Goal: Task Accomplishment & Management: Use online tool/utility

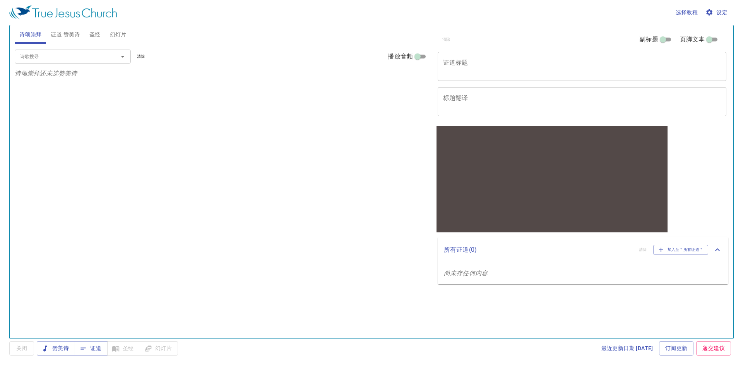
click at [467, 59] on textarea "证道标题" at bounding box center [582, 66] width 278 height 15
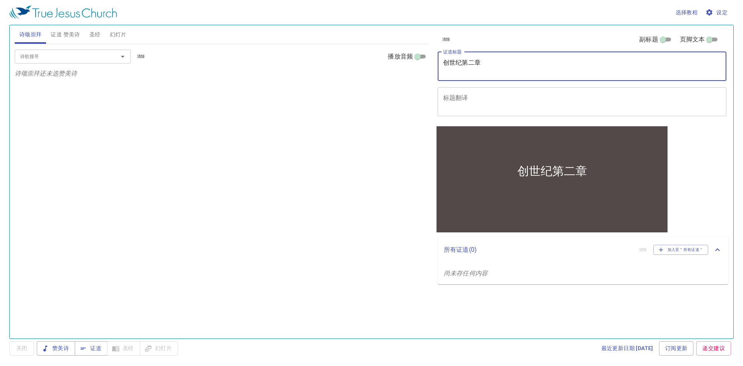
click at [464, 64] on textarea "创世纪第二章" at bounding box center [582, 66] width 278 height 15
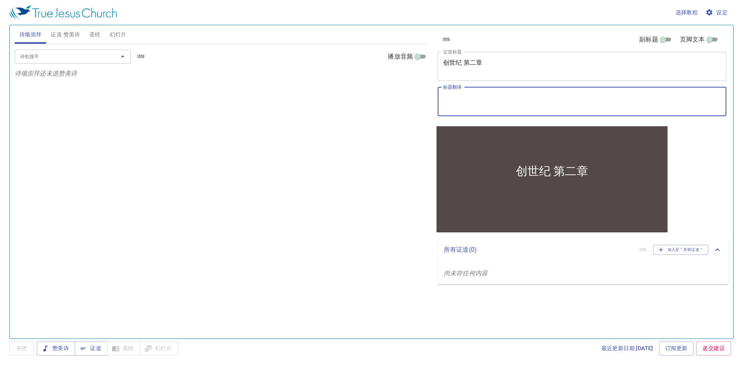
click at [471, 96] on textarea "标题翻译" at bounding box center [582, 101] width 278 height 15
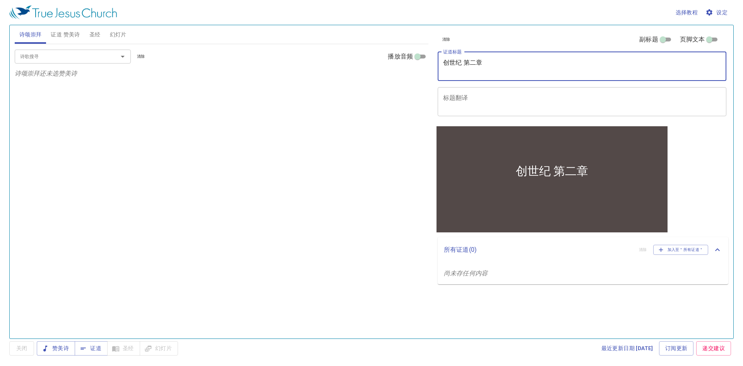
click at [463, 62] on textarea "创世纪 第二章" at bounding box center [582, 66] width 278 height 15
type textarea "创世记 第二章"
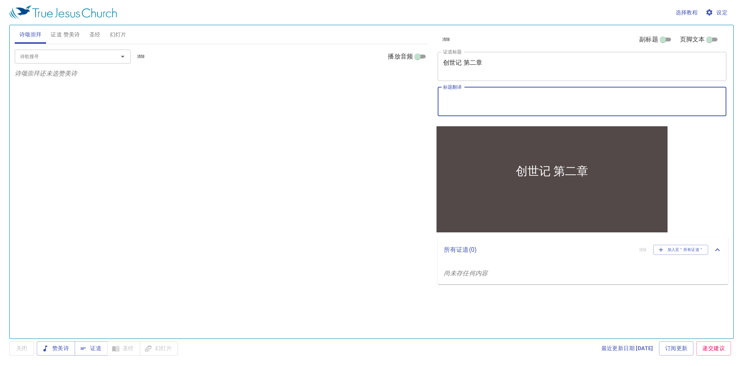
click at [485, 96] on textarea "标题翻译" at bounding box center [582, 101] width 278 height 15
type textarea "Kejadian Fasal 2"
click at [60, 38] on span "证道 赞美诗" at bounding box center [65, 35] width 29 height 10
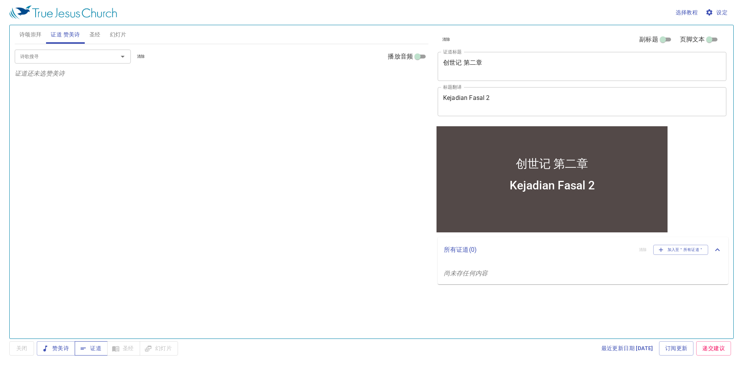
click at [98, 354] on button "证道" at bounding box center [91, 348] width 33 height 14
click at [91, 34] on span "圣经" at bounding box center [94, 35] width 11 height 10
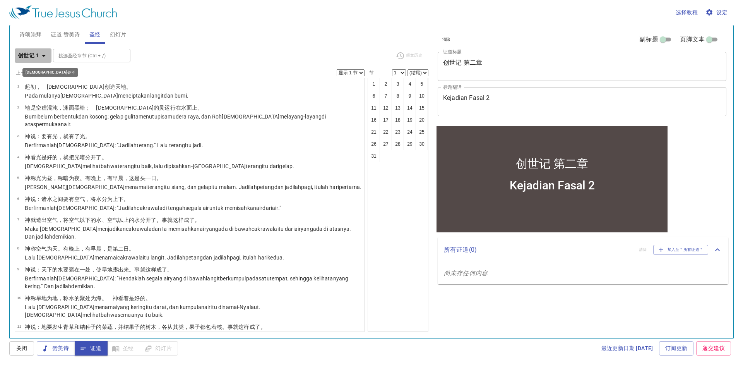
click at [34, 58] on b "创世记 1" at bounding box center [28, 56] width 21 height 10
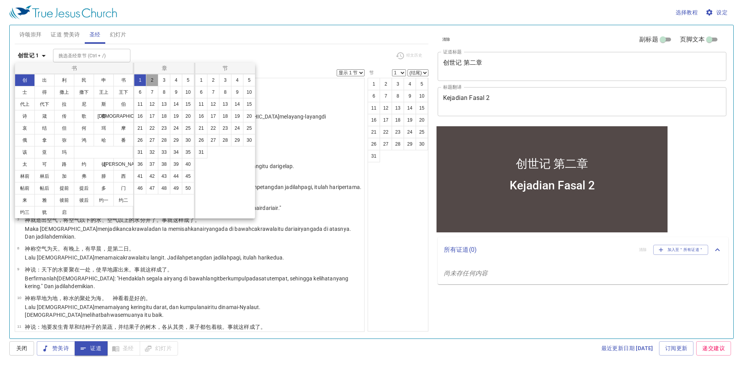
click at [150, 83] on button "2" at bounding box center [152, 80] width 12 height 12
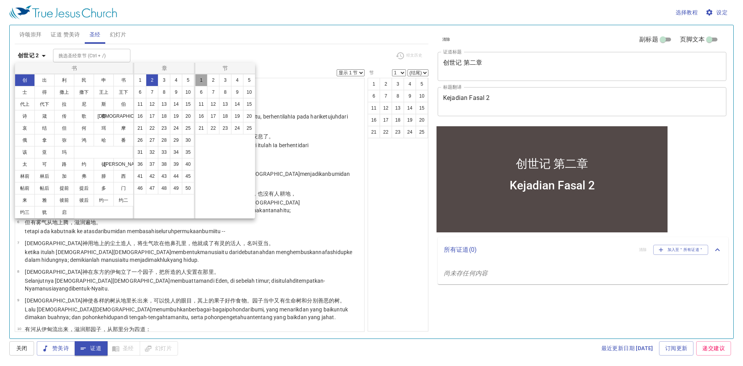
click at [201, 83] on button "1" at bounding box center [201, 80] width 12 height 12
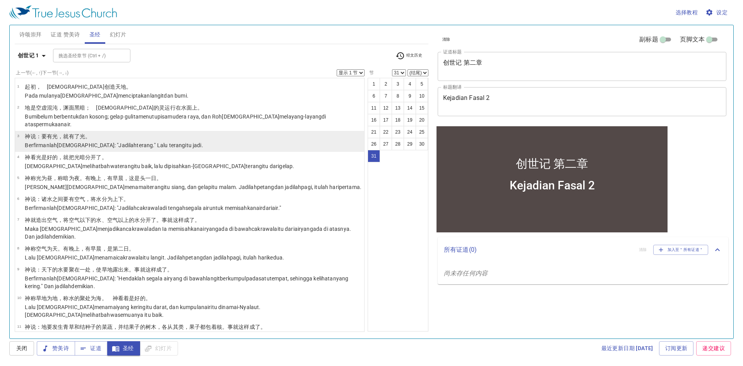
scroll to position [525, 0]
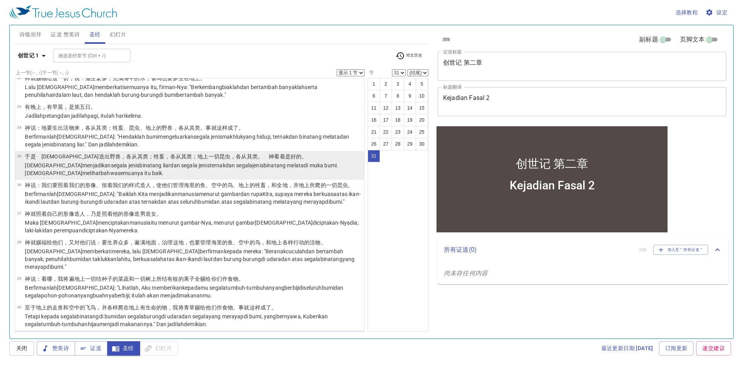
select select "1"
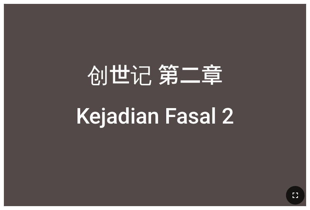
click at [293, 194] on icon "button" at bounding box center [294, 194] width 9 height 9
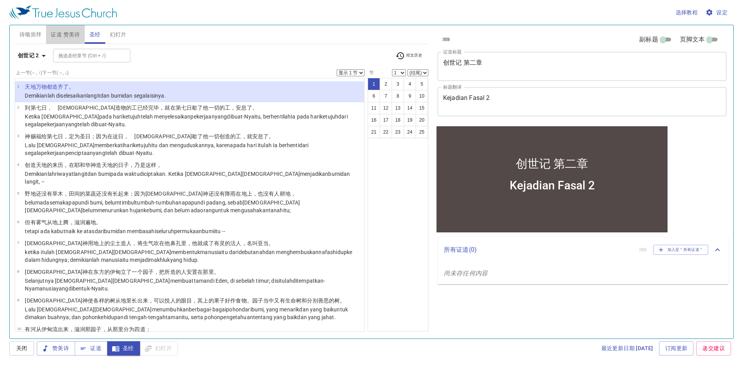
click at [74, 33] on span "证道 赞美诗" at bounding box center [65, 35] width 29 height 10
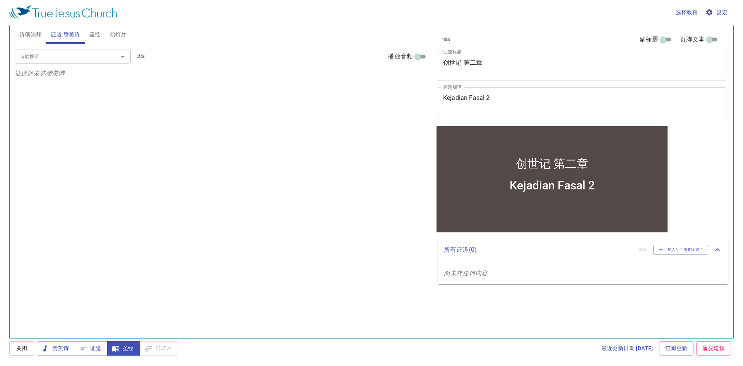
click at [36, 37] on span "诗颂崇拜" at bounding box center [30, 35] width 22 height 10
click at [94, 36] on span "圣经" at bounding box center [94, 35] width 11 height 10
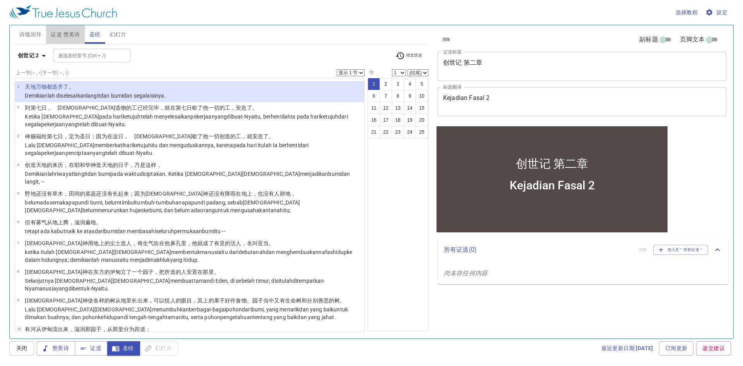
click at [63, 39] on span "证道 赞美诗" at bounding box center [65, 35] width 29 height 10
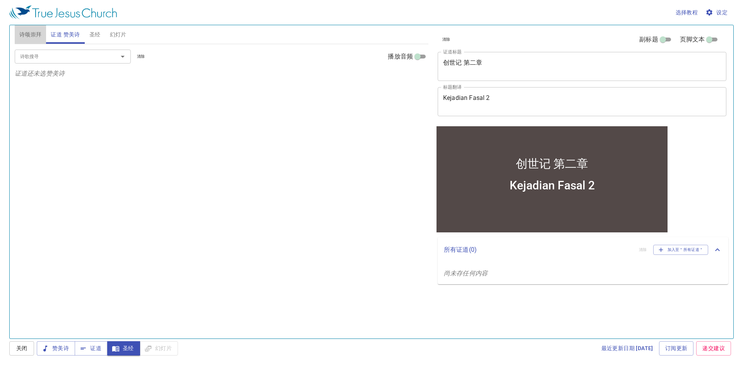
click at [36, 38] on span "诗颂崇拜" at bounding box center [30, 35] width 22 height 10
click at [82, 57] on input "诗歌搜寻" at bounding box center [61, 56] width 89 height 9
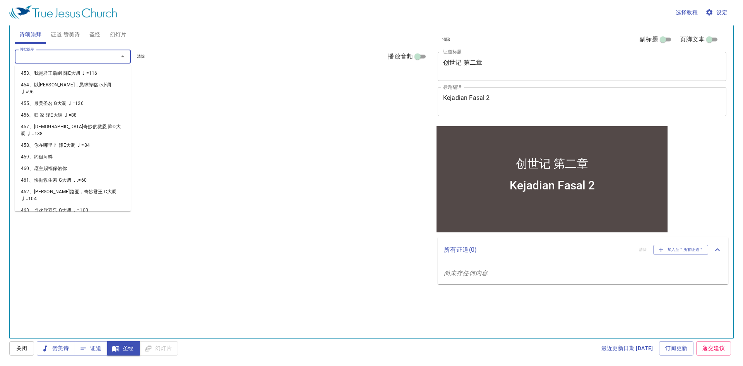
scroll to position [6084, 0]
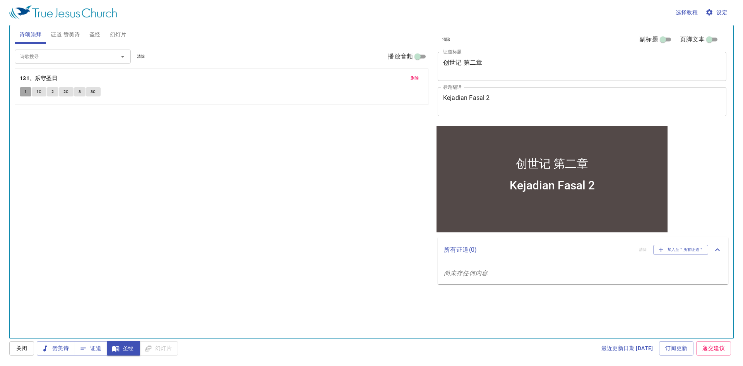
click at [25, 91] on span "1" at bounding box center [25, 91] width 2 height 7
click at [42, 94] on button "1C" at bounding box center [39, 91] width 15 height 9
click at [415, 83] on div "删除 131、乐守圣日 1 1C 2 2C 3 3C" at bounding box center [221, 87] width 413 height 36
click at [415, 82] on button "删除" at bounding box center [414, 78] width 17 height 9
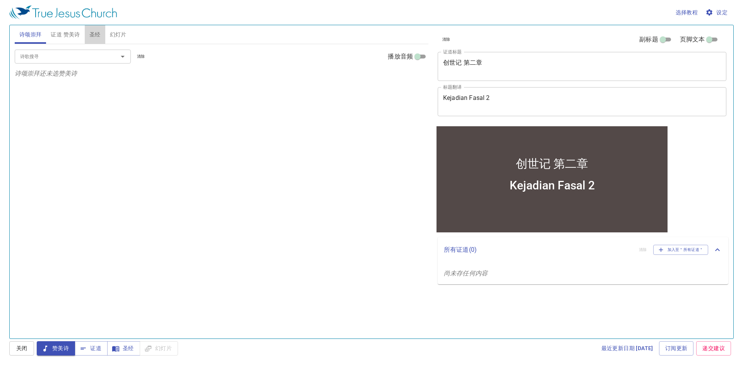
click at [86, 38] on button "圣经" at bounding box center [95, 34] width 21 height 19
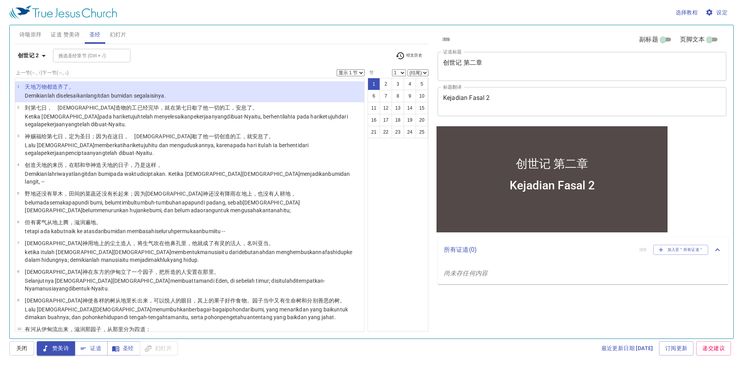
click at [58, 32] on span "证道 赞美诗" at bounding box center [65, 35] width 29 height 10
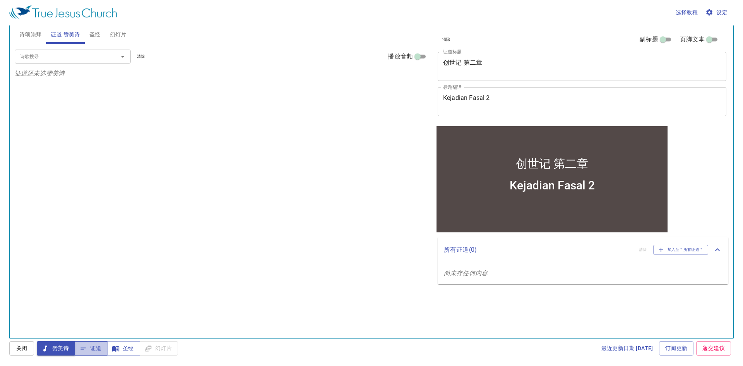
drag, startPoint x: 84, startPoint y: 350, endPoint x: 86, endPoint y: 345, distance: 4.9
click at [0, 0] on icon "button" at bounding box center [0, 0] width 0 height 0
click at [0, 0] on span "证道" at bounding box center [0, 0] width 0 height 0
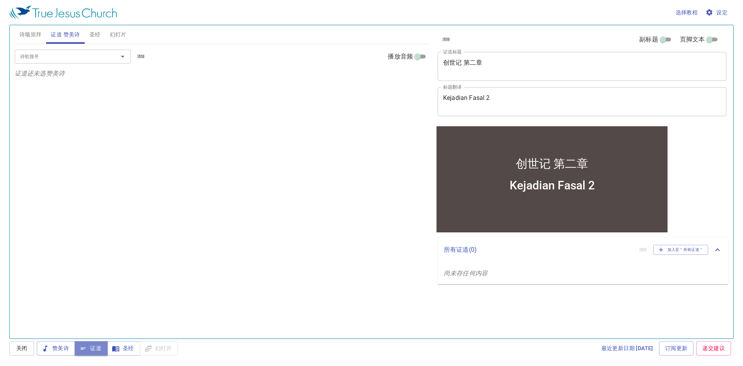
click at [0, 0] on span "证道" at bounding box center [0, 0] width 0 height 0
click at [69, 30] on span "证道 赞美诗" at bounding box center [65, 35] width 29 height 10
click at [0, 0] on button "赞美诗" at bounding box center [0, 0] width 0 height 0
click at [0, 0] on span "证道" at bounding box center [0, 0] width 0 height 0
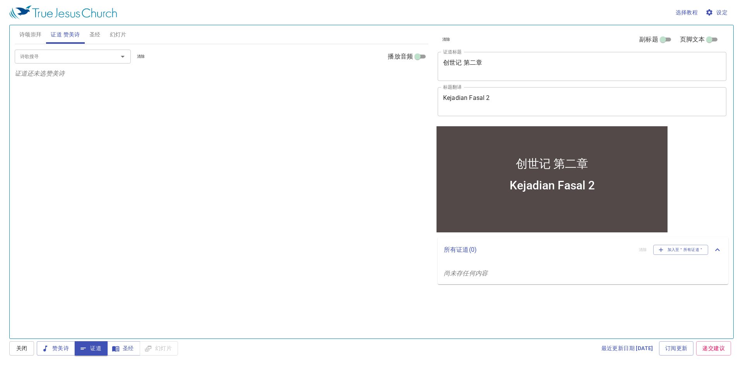
click at [39, 34] on span "诗颂崇拜" at bounding box center [30, 35] width 22 height 10
click at [99, 32] on span "圣经" at bounding box center [94, 35] width 11 height 10
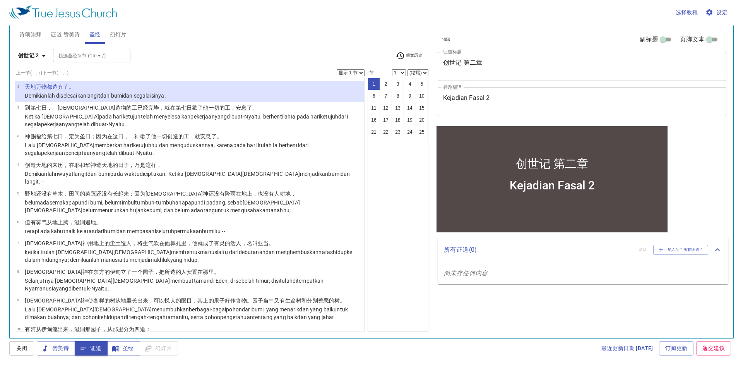
click at [0, 0] on span "证道" at bounding box center [0, 0] width 0 height 0
click at [60, 350] on span "赞美诗" at bounding box center [56, 348] width 26 height 10
click at [0, 0] on span "证道" at bounding box center [0, 0] width 0 height 0
click at [722, 10] on span "设定" at bounding box center [717, 13] width 21 height 10
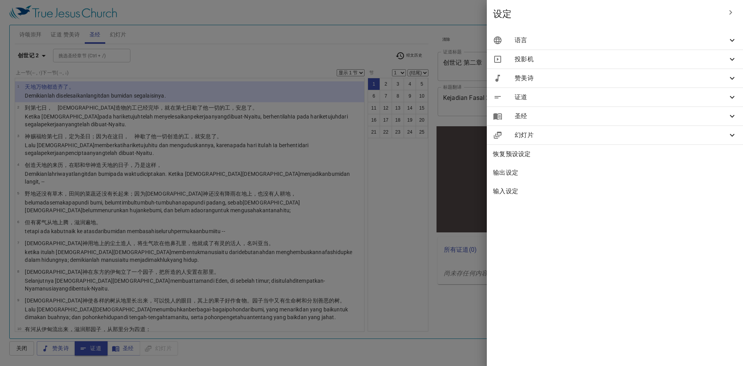
click at [704, 65] on div "投影机" at bounding box center [615, 59] width 256 height 19
click at [697, 127] on div "证道" at bounding box center [615, 134] width 256 height 19
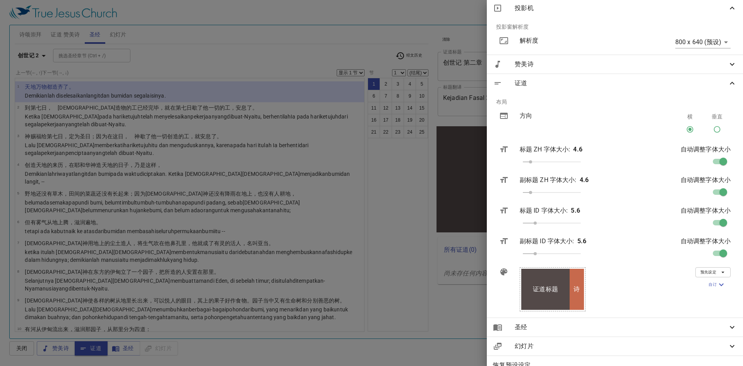
scroll to position [106, 0]
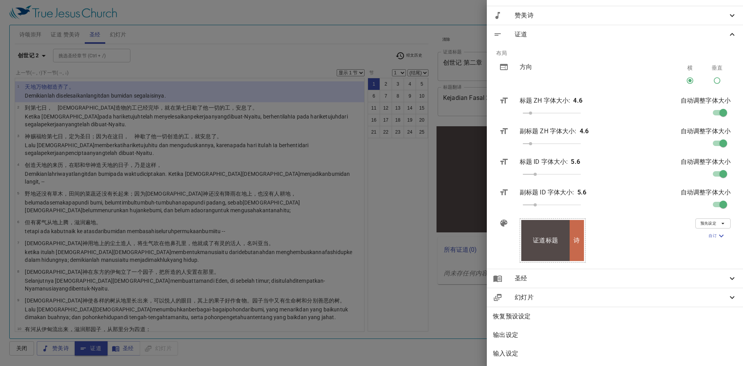
click at [0, 0] on icon at bounding box center [0, 0] width 0 height 0
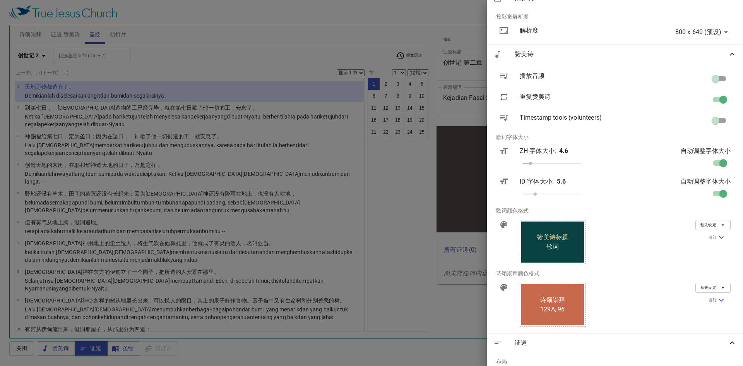
scroll to position [0, 0]
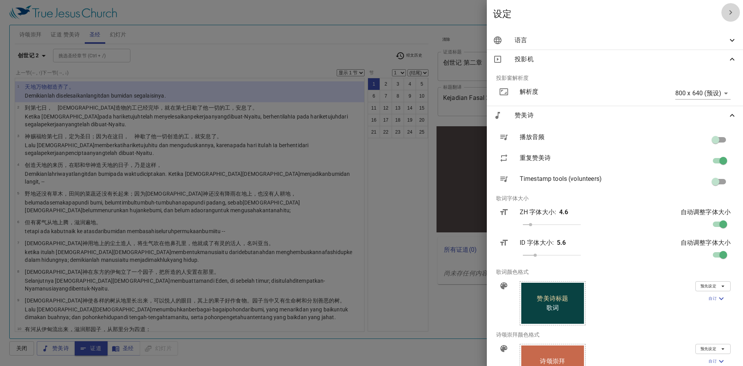
click at [0, 0] on icon "button" at bounding box center [0, 0] width 0 height 0
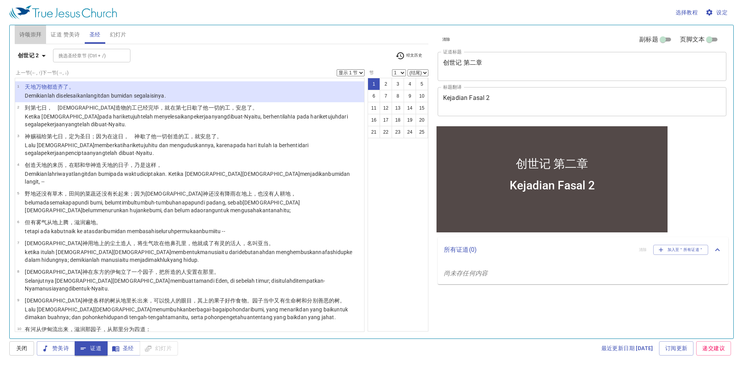
click at [32, 36] on span "诗颂崇拜" at bounding box center [30, 35] width 22 height 10
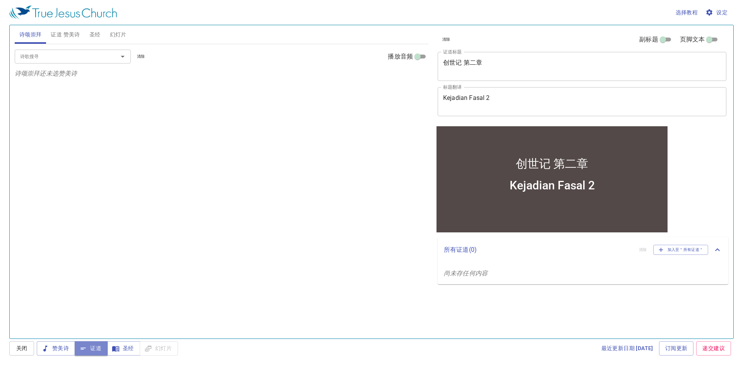
click at [0, 0] on span "证道" at bounding box center [0, 0] width 0 height 0
click at [0, 0] on span "关闭" at bounding box center [0, 0] width 0 height 0
click at [99, 354] on button "证道" at bounding box center [91, 348] width 33 height 14
click at [18, 353] on button "关闭" at bounding box center [21, 348] width 25 height 14
click at [0, 0] on span "证道" at bounding box center [0, 0] width 0 height 0
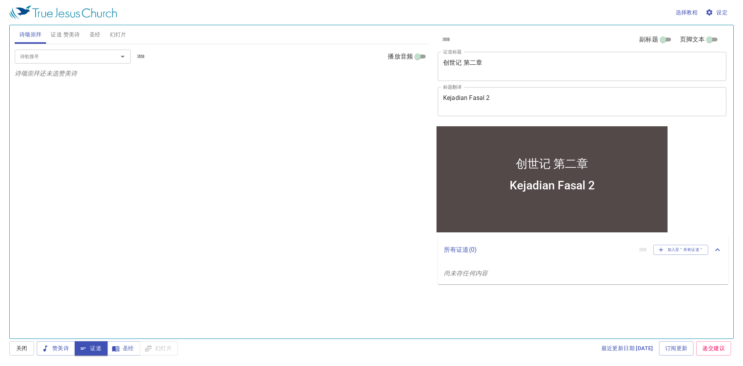
click at [313, 120] on div "诗歌搜寻 诗歌搜寻 清除 播放音频 诗颂崇拜还未选赞美诗" at bounding box center [222, 188] width 414 height 288
click at [90, 36] on span "圣经" at bounding box center [94, 35] width 11 height 10
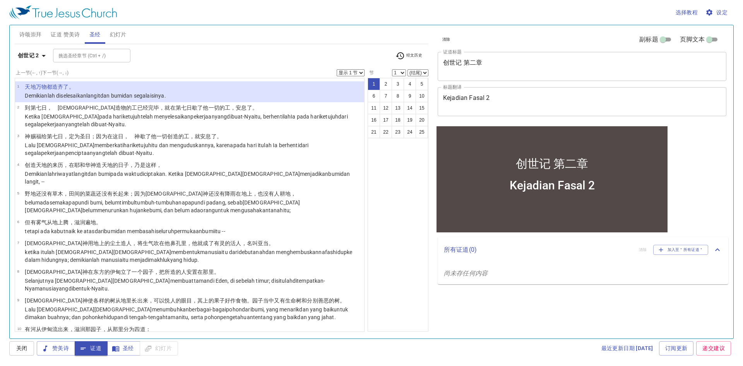
click at [188, 86] on li "1 天 地 万物 都造齐了 。 Demikianlah diselesaikan langit dan bumi dan segala isinya ." at bounding box center [189, 91] width 349 height 21
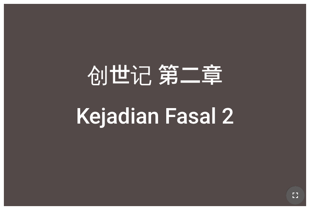
click at [295, 198] on icon "button" at bounding box center [294, 194] width 9 height 9
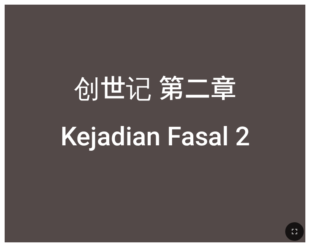
drag, startPoint x: 176, startPoint y: 161, endPoint x: 193, endPoint y: 125, distance: 39.5
click at [182, 157] on div "Kejadian Fasal 2" at bounding box center [155, 153] width 300 height 83
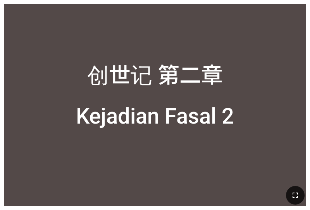
click at [291, 193] on icon "button" at bounding box center [294, 194] width 9 height 9
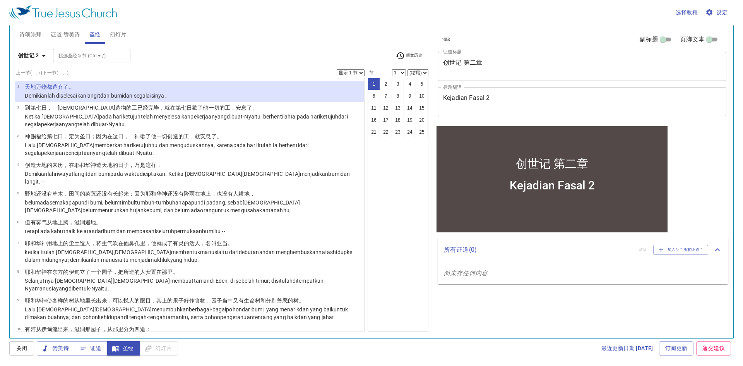
click at [549, 198] on div "Kejadian Fasal 2" at bounding box center [552, 191] width 231 height 37
click at [0, 0] on span "证道" at bounding box center [0, 0] width 0 height 0
click at [116, 349] on icon "button" at bounding box center [116, 348] width 8 height 8
click at [0, 0] on span "证道" at bounding box center [0, 0] width 0 height 0
click at [96, 354] on button "证道" at bounding box center [91, 348] width 33 height 14
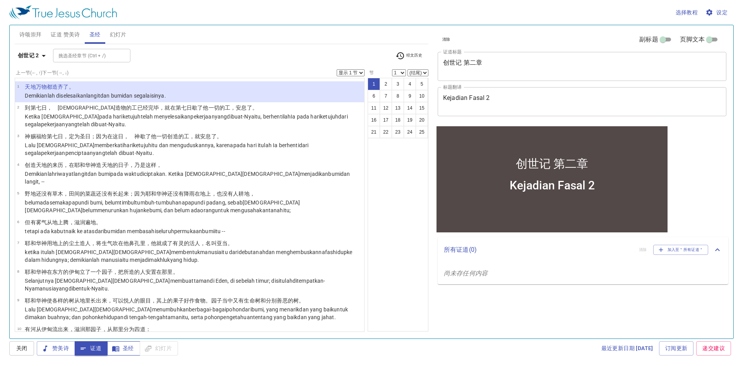
click at [127, 349] on span "圣经" at bounding box center [123, 348] width 21 height 10
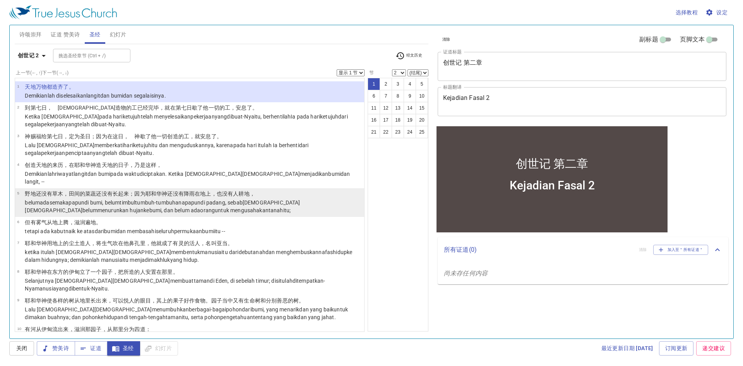
select select "1"
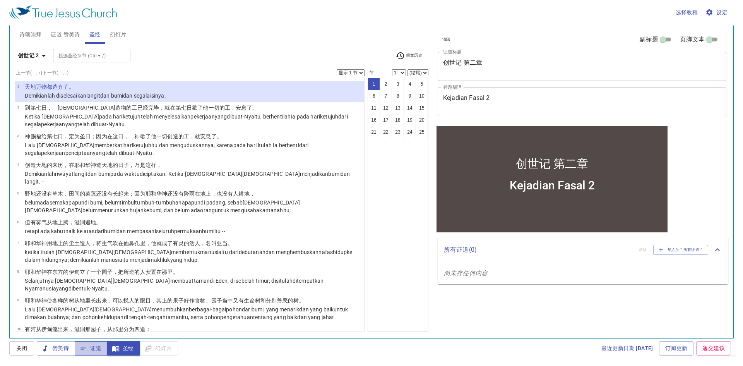
click at [0, 0] on span "证道" at bounding box center [0, 0] width 0 height 0
click at [452, 311] on div "清除 副标题 页脚文本 证道标题 创世记 第二章 x 证道标题 标题翻译 Kejadian Fasal 2 x 标题翻译 副标题 x 副标题 副标题翻译 x …" at bounding box center [582, 178] width 300 height 313
click at [527, 347] on div "最近更新日期 [DATE] 订阅更新 递交建议" at bounding box center [457, 348] width 553 height 14
click at [408, 296] on div "1 2 3 4 5 6 7 8 9 10 11 12 13 14 15 16 17 18 19 20 21 22 23 24 25" at bounding box center [398, 205] width 61 height 254
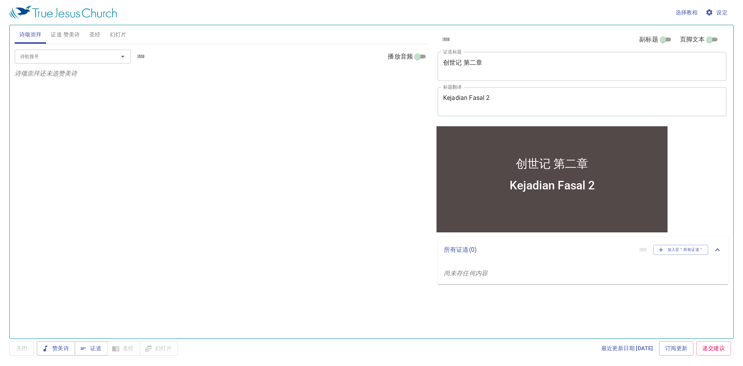
click at [684, 158] on div "清除 副标题 页脚文本 证道标题 创世记 第二章 x 证道标题 标题翻译 Kejadian Fasal 2 x 标题翻译 副标题 x 副标题 副标题翻译 x …" at bounding box center [582, 178] width 300 height 313
click at [260, 129] on div "诗歌搜寻 诗歌搜寻 清除 播放音频 诗颂崇拜还未选赞美诗" at bounding box center [222, 188] width 414 height 288
click at [89, 346] on span "证道" at bounding box center [91, 348] width 21 height 10
click at [92, 351] on span "证道" at bounding box center [91, 348] width 21 height 10
click at [89, 348] on span "证道" at bounding box center [91, 348] width 21 height 10
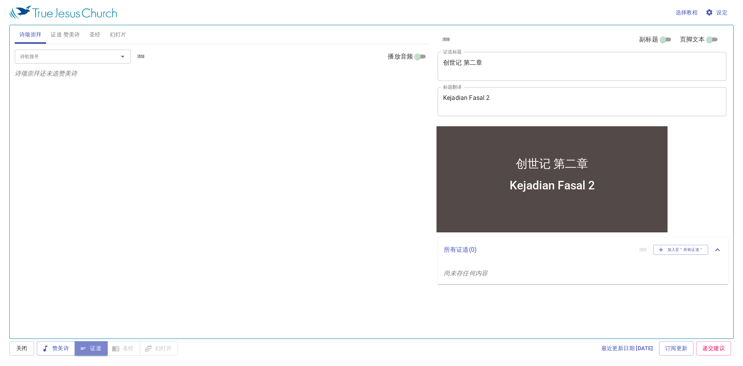
click at [100, 347] on span "证道" at bounding box center [91, 348] width 21 height 10
click at [99, 347] on span "证道" at bounding box center [91, 348] width 21 height 10
click at [307, 236] on div "诗歌搜寻 诗歌搜寻 清除 播放音频 诗颂崇拜还未选赞美诗" at bounding box center [222, 188] width 414 height 288
click at [24, 350] on span "关闭" at bounding box center [21, 348] width 12 height 10
click at [89, 346] on span "证道" at bounding box center [91, 348] width 21 height 10
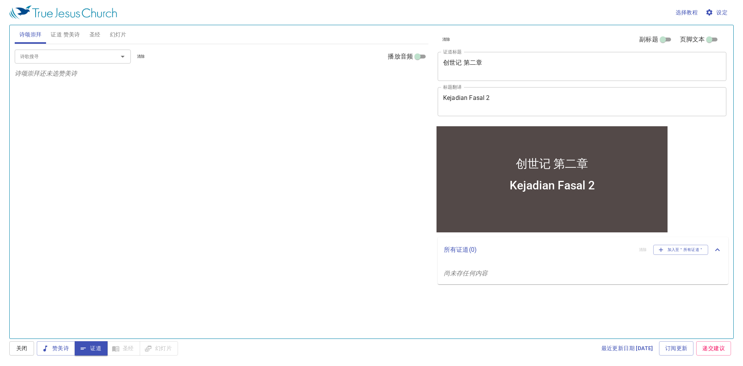
click at [338, 105] on div "诗歌搜寻 诗歌搜寻 清除 播放音频 诗颂崇拜还未选赞美诗" at bounding box center [222, 188] width 414 height 288
click at [93, 33] on span "圣经" at bounding box center [94, 35] width 11 height 10
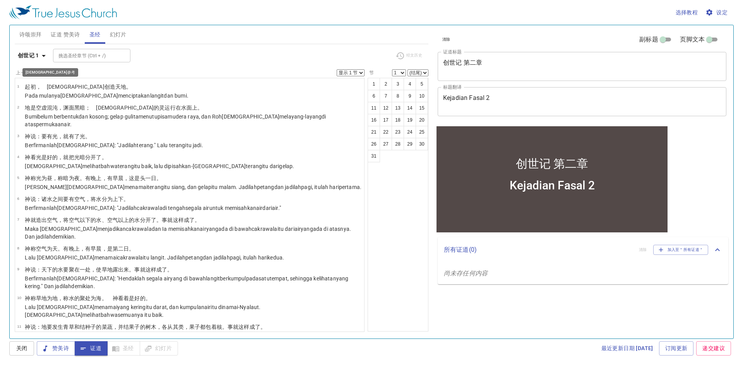
click at [40, 58] on icon "button" at bounding box center [43, 55] width 9 height 9
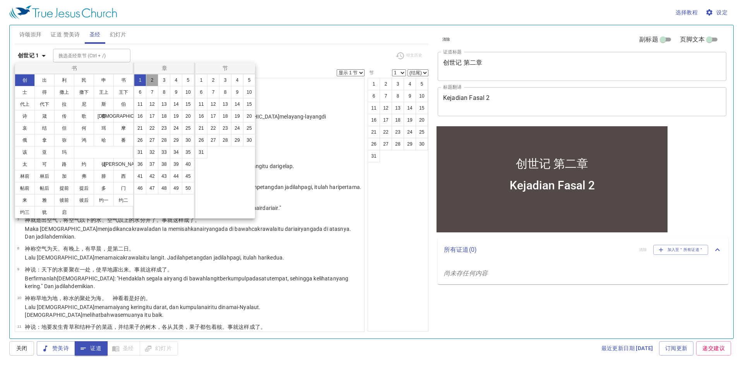
click at [153, 80] on button "2" at bounding box center [152, 80] width 12 height 12
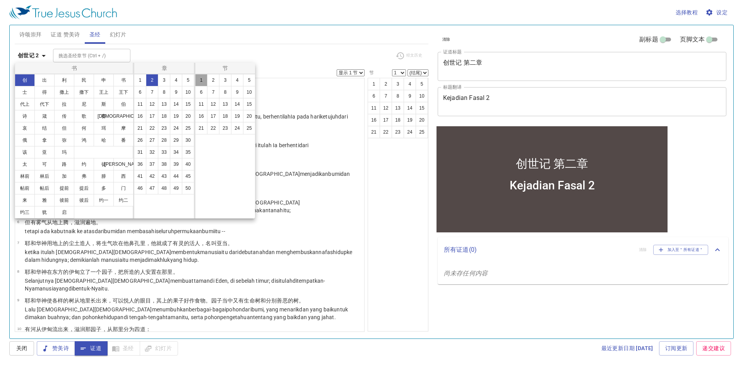
click at [204, 81] on button "1" at bounding box center [201, 80] width 12 height 12
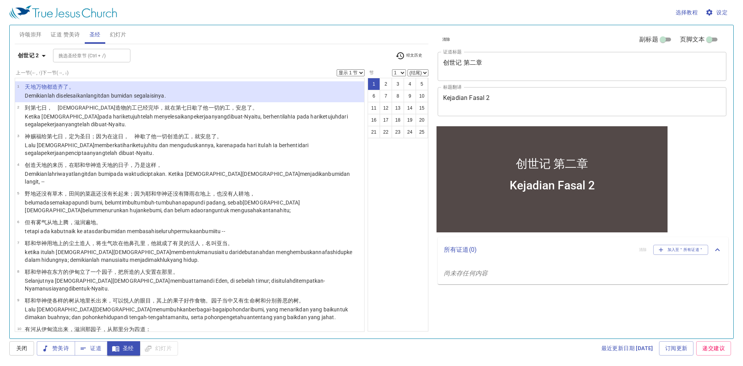
scroll to position [525, 0]
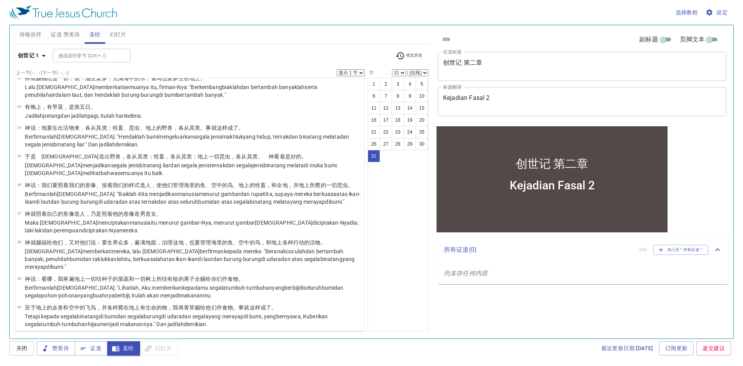
select select "1"
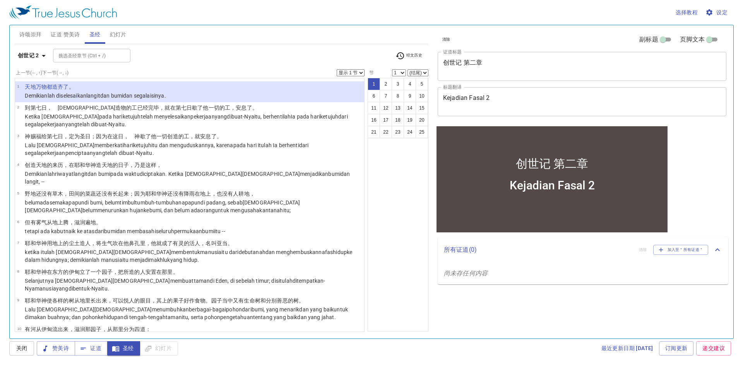
click at [367, 188] on div "上一节 (←, ↑) 下一节 (→, ↓) 显示 1 节 显示 2 节 显示 3 节 显示 4 节 显示 5 节 1 天 地 万物 都造齐了 。 Demiki…" at bounding box center [222, 196] width 414 height 254
click at [22, 349] on span "关闭" at bounding box center [21, 348] width 12 height 10
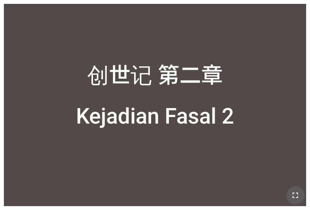
click at [300, 196] on button "button" at bounding box center [295, 195] width 19 height 19
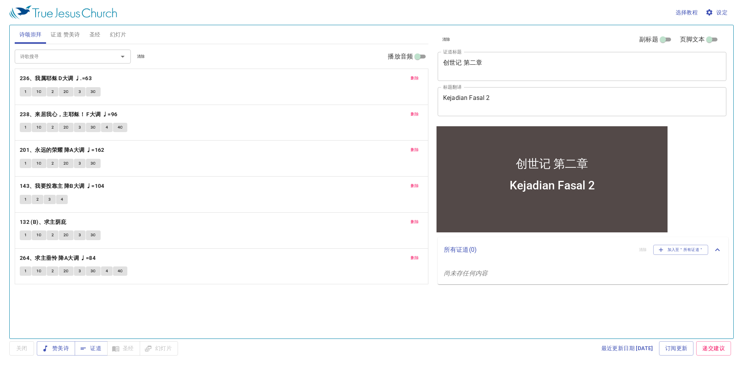
click at [416, 262] on div "删除 264、求主垂怜 降A大调 ♩=84 1 1C 2 2C 3 3C 4 4C" at bounding box center [221, 266] width 413 height 36
click at [414, 258] on span "删除" at bounding box center [415, 257] width 8 height 7
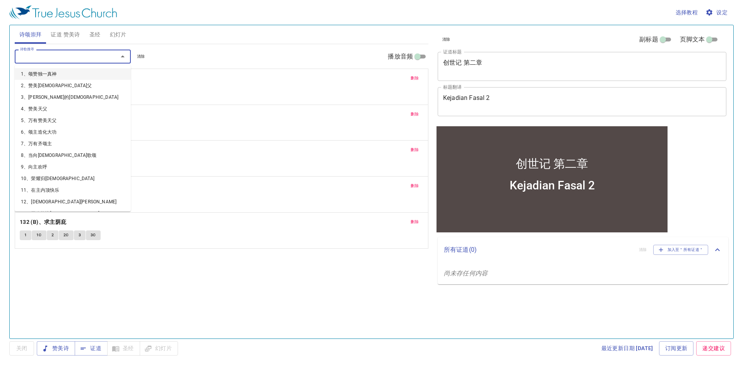
click at [85, 54] on input "诗歌搜寻" at bounding box center [61, 56] width 89 height 9
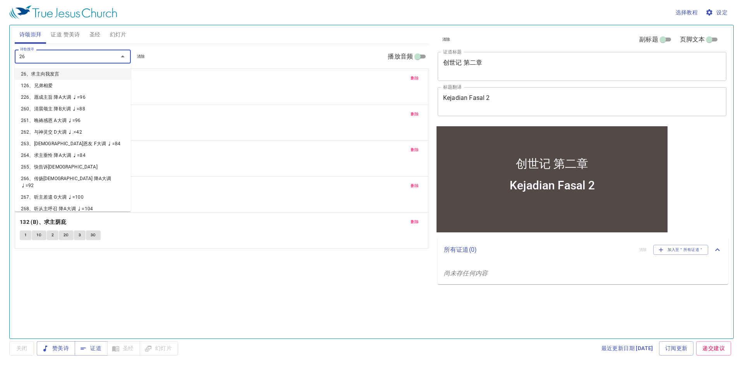
type input "264"
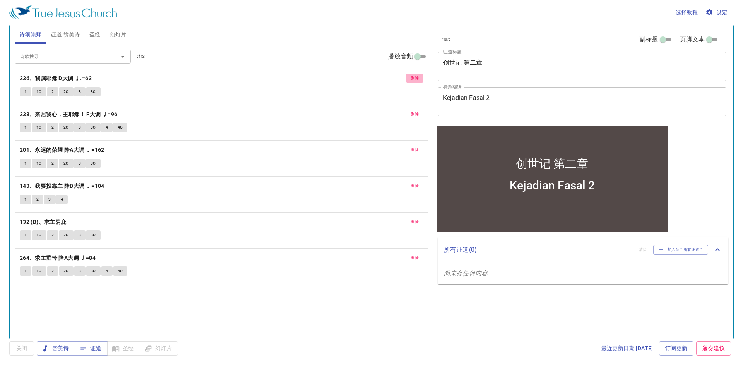
click at [411, 75] on span "删除" at bounding box center [415, 78] width 8 height 7
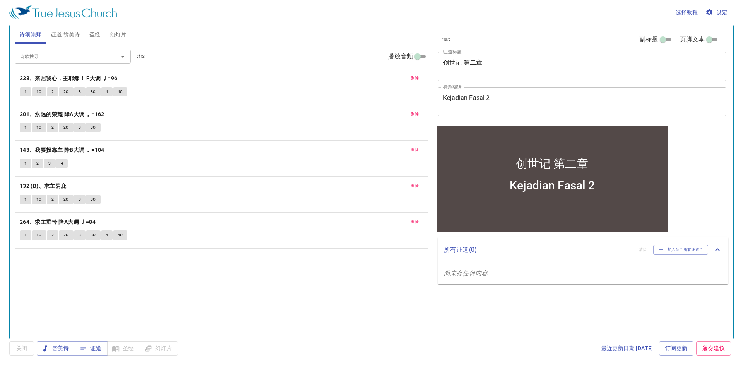
click at [411, 75] on span "删除" at bounding box center [415, 78] width 8 height 7
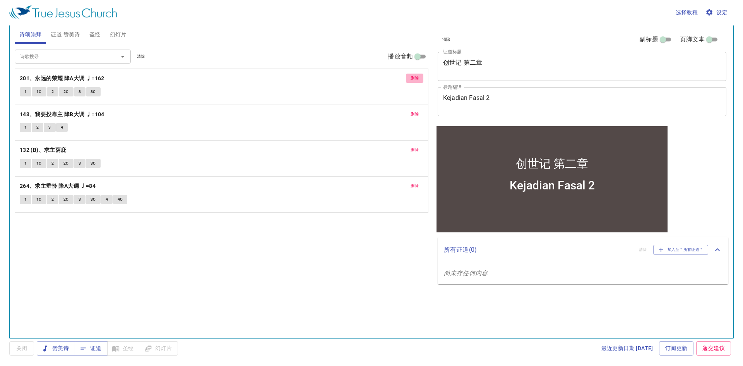
click at [411, 75] on span "删除" at bounding box center [415, 78] width 8 height 7
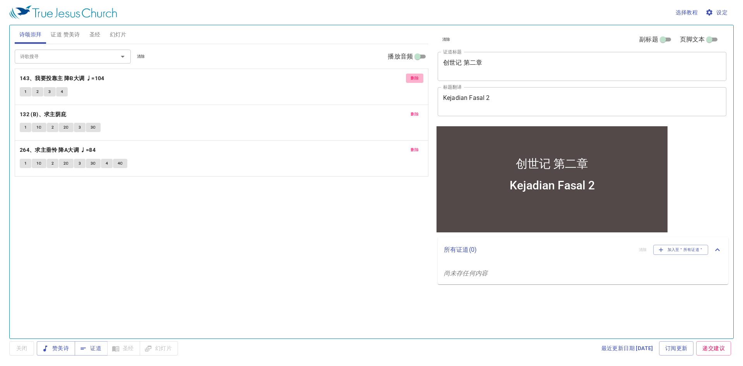
click at [411, 75] on span "删除" at bounding box center [415, 78] width 8 height 7
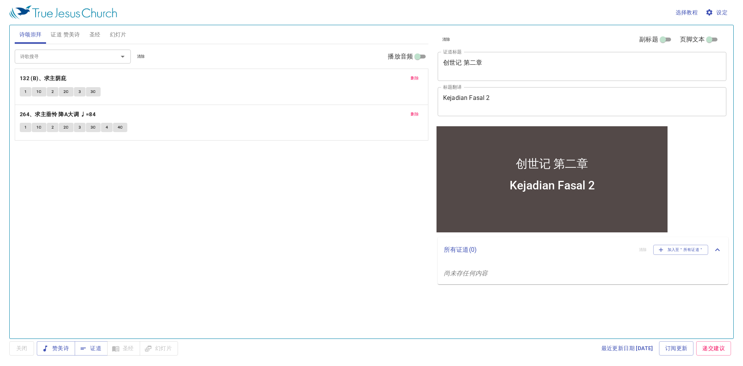
drag, startPoint x: 67, startPoint y: 78, endPoint x: 91, endPoint y: 77, distance: 23.3
click at [91, 77] on p "132 (B)、求主荫庇" at bounding box center [222, 79] width 404 height 10
drag, startPoint x: 81, startPoint y: 78, endPoint x: 33, endPoint y: 77, distance: 48.4
click at [33, 77] on div "删除 132 (B)、求主荫庇 1 1C 2 2C 3 3C 删除 264、求主垂怜 降A大调 ♩=84 1 1C 2 2C 3 3C 4 4C" at bounding box center [222, 105] width 414 height 72
drag, startPoint x: 115, startPoint y: 74, endPoint x: 134, endPoint y: 52, distance: 28.5
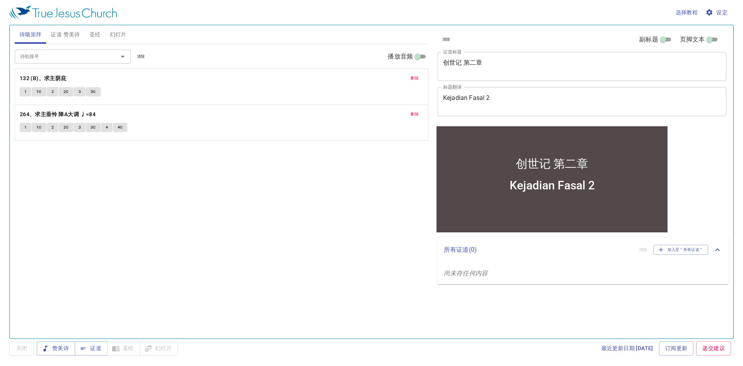
click at [296, 180] on div "诗歌搜寻 诗歌搜寻 清除 播放音频 删除 132 (B)、求主荫庇 1 1C 2 2C 3 3C 删除 264、求主垂怜 降A大调 ♩=84 1 1C 2 2…" at bounding box center [222, 188] width 414 height 288
click at [192, 91] on div "1 1C 2 2C 3 3C" at bounding box center [222, 92] width 404 height 11
click at [52, 348] on span "赞美诗" at bounding box center [56, 348] width 26 height 10
click at [307, 192] on div "诗歌搜寻 诗歌搜寻 清除 播放音频 删除 132 (B)、求主荫庇 1 1C 2 2C 3 3C 删除 264、求主垂怜 降A大调 ♩=84 1 1C 2 2…" at bounding box center [222, 188] width 414 height 288
click at [413, 113] on span "删除" at bounding box center [415, 114] width 8 height 7
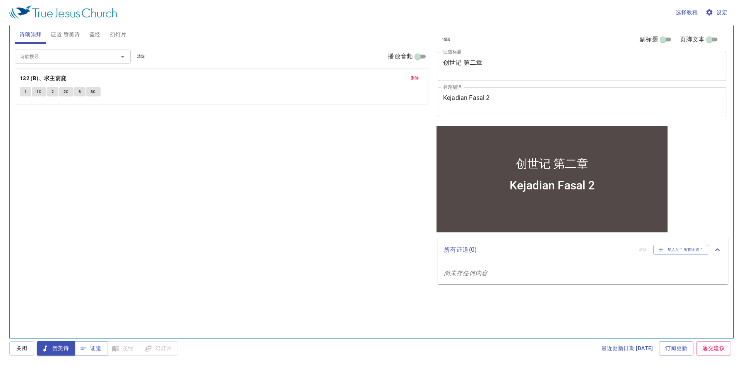
click at [347, 123] on div "诗歌搜寻 诗歌搜寻 清除 播放音频 删除 132 (B)、求主荫庇 1 1C 2 2C 3 3C" at bounding box center [222, 188] width 414 height 288
click at [24, 346] on span "关闭" at bounding box center [21, 348] width 12 height 10
click at [63, 343] on span "赞美诗" at bounding box center [56, 348] width 26 height 10
click at [24, 91] on span "1" at bounding box center [25, 91] width 2 height 7
click at [37, 94] on span "1C" at bounding box center [38, 91] width 5 height 7
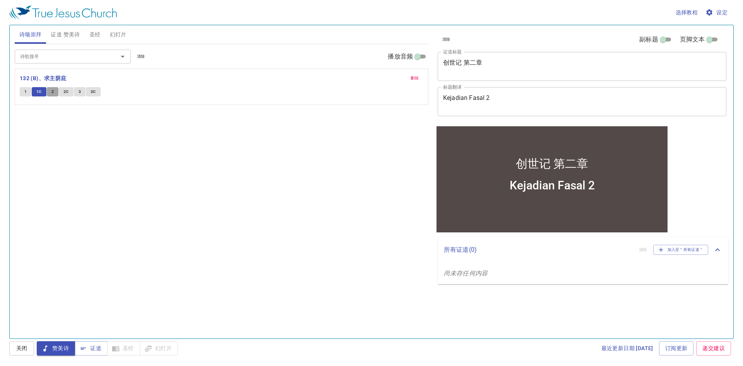
click at [53, 95] on span "2" at bounding box center [52, 91] width 2 height 7
click at [65, 93] on span "2C" at bounding box center [65, 91] width 5 height 7
click at [81, 92] on button "3" at bounding box center [80, 91] width 12 height 9
click at [94, 93] on span "3C" at bounding box center [93, 91] width 5 height 7
click at [82, 54] on input "诗歌搜寻" at bounding box center [61, 56] width 89 height 9
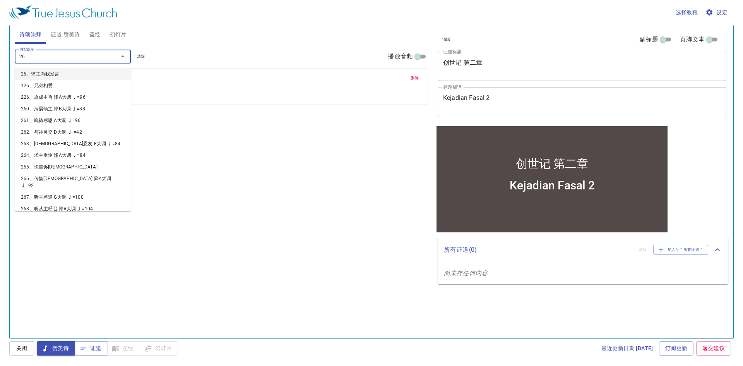
type input "264"
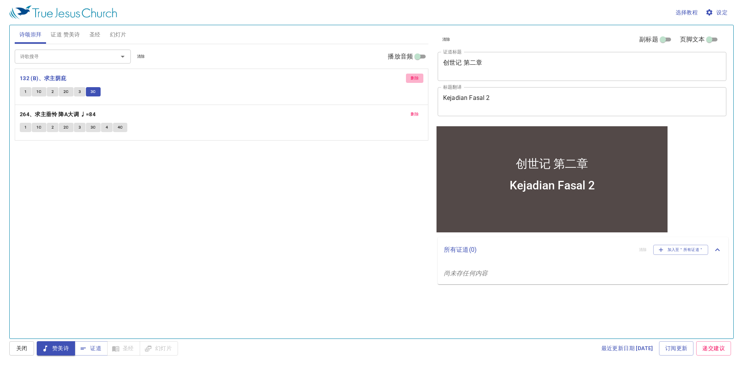
click at [411, 76] on span "删除" at bounding box center [415, 78] width 8 height 7
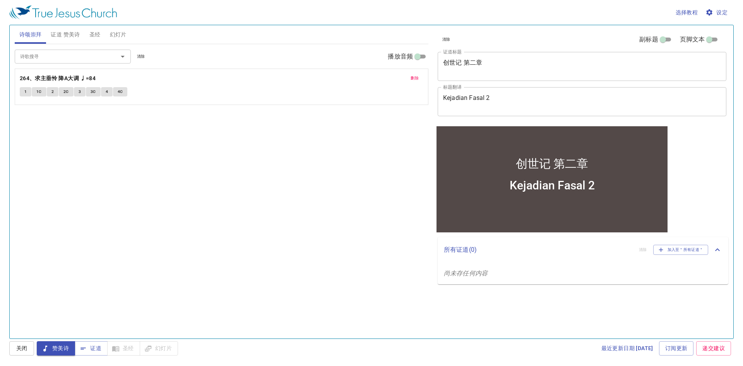
click at [368, 221] on div "诗歌搜寻 诗歌搜寻 清除 播放音频 删除 264、求主垂怜 降A大调 ♩=84 1 1C 2 2C 3 3C 4 4C" at bounding box center [222, 188] width 414 height 288
click at [174, 177] on div "诗歌搜寻 诗歌搜寻 清除 播放音频 删除 264、求主垂怜 降A大调 ♩=84 1 1C 2 2C 3 3C 4 4C" at bounding box center [222, 188] width 414 height 288
drag, startPoint x: 116, startPoint y: 253, endPoint x: 114, endPoint y: 240, distance: 12.9
click at [116, 250] on div "诗歌搜寻 诗歌搜寻 清除 播放音频 删除 264、求主垂怜 降A大调 ♩=84 1 1C 2 2C 3 3C 4 4C" at bounding box center [222, 188] width 414 height 288
click at [86, 36] on button "圣经" at bounding box center [95, 34] width 21 height 19
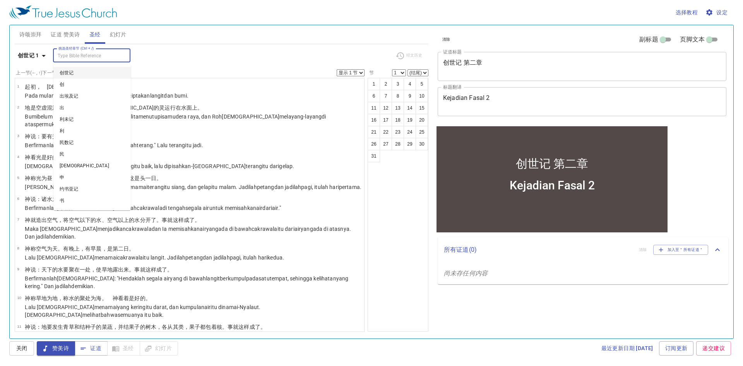
click at [106, 53] on input "挑选圣经章节 (Ctrl + /)" at bounding box center [85, 55] width 60 height 9
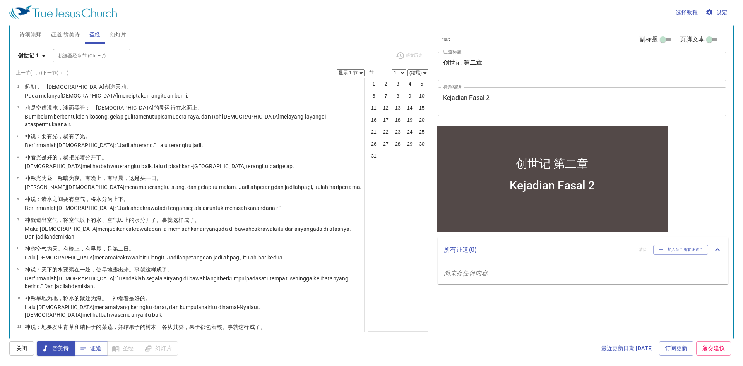
click at [167, 59] on div "挑选圣经章节 (Ctrl + /) 挑选圣经章节 (Ctrl + /)" at bounding box center [221, 56] width 336 height 14
click at [26, 37] on span "诗颂崇拜" at bounding box center [30, 35] width 22 height 10
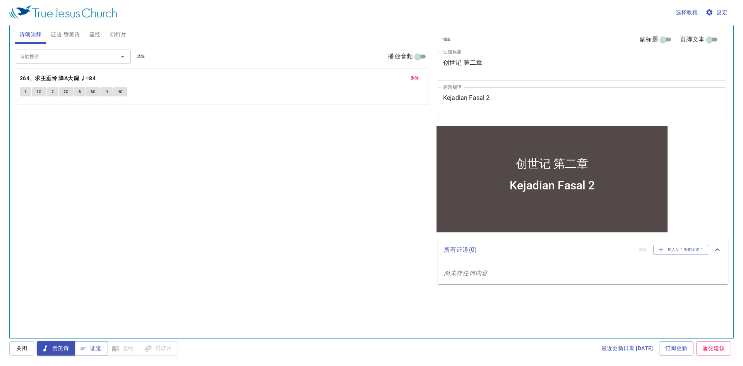
click at [23, 90] on button "1" at bounding box center [26, 91] width 12 height 9
click at [17, 350] on span "关闭" at bounding box center [21, 348] width 12 height 10
click at [52, 353] on span "赞美诗" at bounding box center [56, 348] width 26 height 10
click at [29, 92] on button "1" at bounding box center [26, 91] width 12 height 9
click at [23, 93] on button "1" at bounding box center [26, 91] width 12 height 9
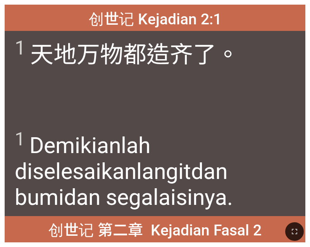
click at [47, 154] on span "1 Demikianlah diselesaikan langit [PERSON_NAME] bumi [PERSON_NAME] segala isiny…" at bounding box center [155, 170] width 281 height 82
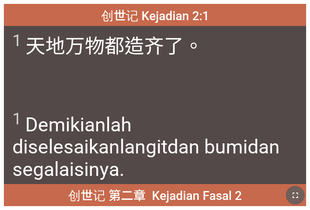
click at [296, 192] on icon "button" at bounding box center [294, 194] width 9 height 9
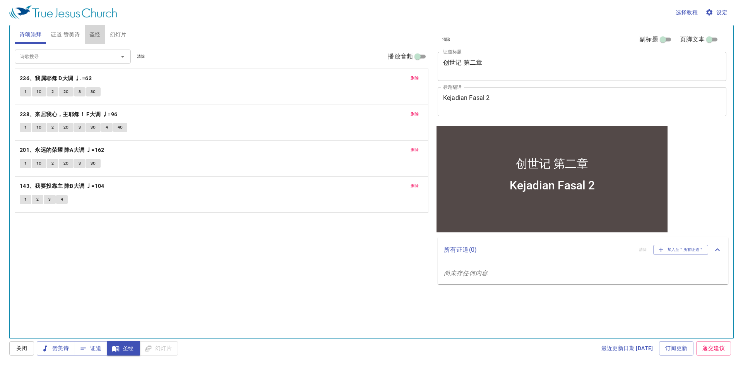
click at [97, 37] on span "圣经" at bounding box center [94, 35] width 11 height 10
click at [100, 33] on span "圣经" at bounding box center [94, 35] width 11 height 10
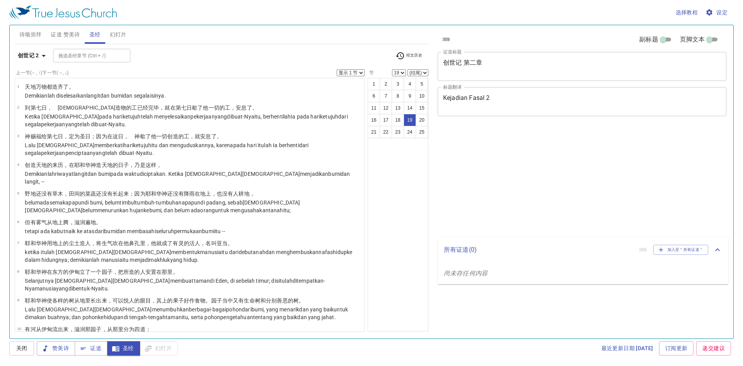
select select "19"
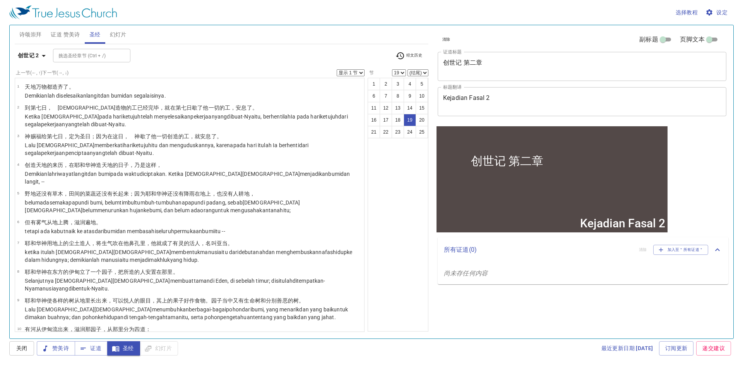
scroll to position [264, 0]
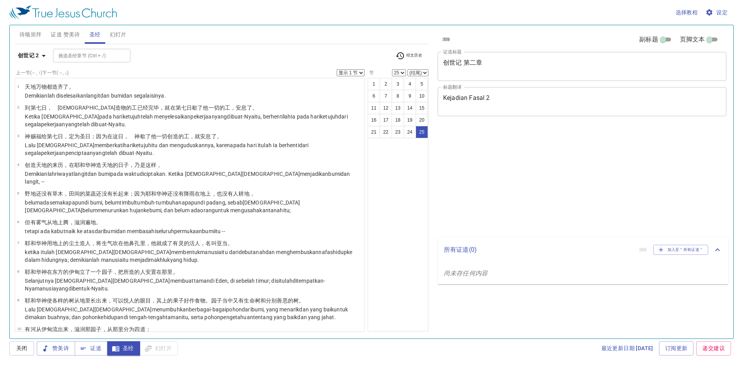
select select "25"
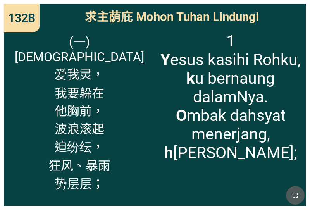
click at [292, 193] on icon "button" at bounding box center [294, 194] width 9 height 9
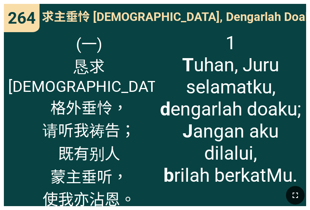
drag, startPoint x: 293, startPoint y: 195, endPoint x: 293, endPoint y: 218, distance: 22.5
click at [293, 195] on icon "button" at bounding box center [294, 194] width 9 height 9
